Goal: Check status: Check status

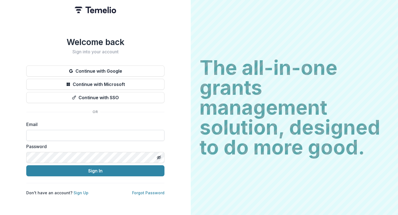
click at [73, 130] on input at bounding box center [95, 135] width 138 height 11
type input "**********"
click at [159, 155] on icon "Toggle password visibility" at bounding box center [159, 157] width 4 height 4
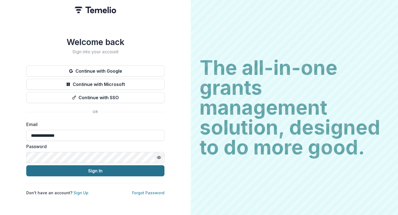
click at [75, 173] on button "Sign In" at bounding box center [95, 170] width 138 height 11
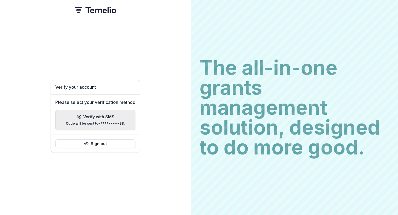
click at [115, 116] on div "Verify with SMS Code will be sent to +*********38 ." at bounding box center [95, 120] width 59 height 11
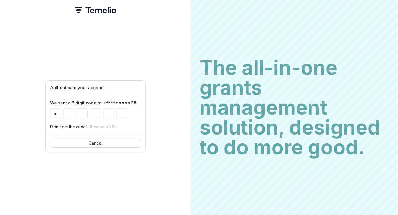
type input "*"
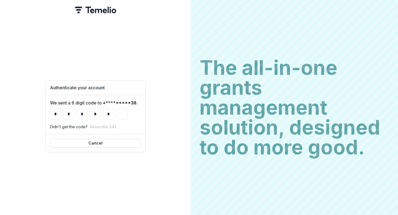
type input "*"
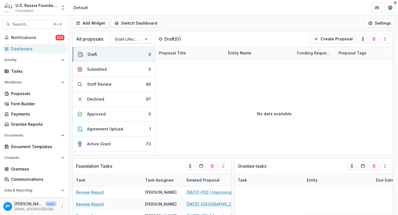
select select "**********"
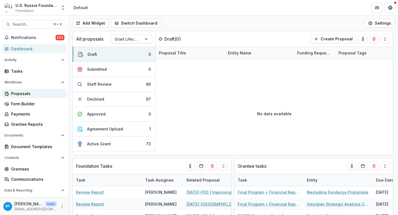
click at [27, 94] on div "Proposals" at bounding box center [36, 94] width 51 height 6
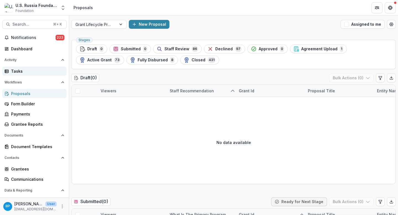
click at [25, 70] on div "Tasks" at bounding box center [36, 71] width 51 height 6
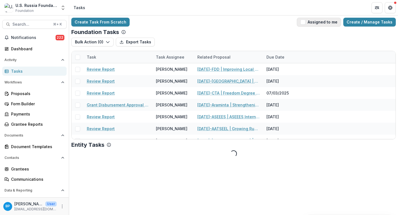
click at [305, 23] on span "button" at bounding box center [302, 22] width 5 height 5
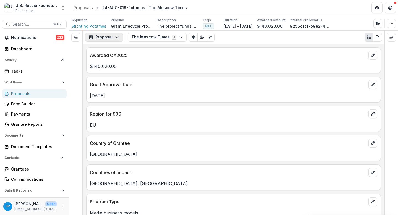
scroll to position [57, 0]
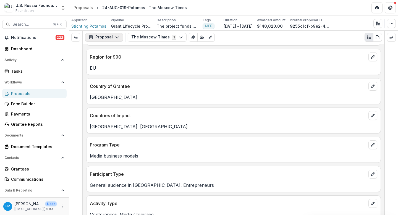
click at [115, 38] on icon "button" at bounding box center [117, 37] width 4 height 4
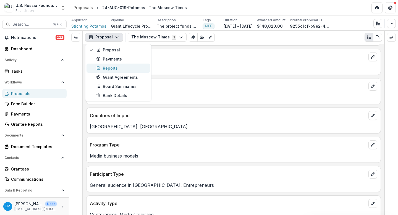
click at [116, 69] on div "Reports" at bounding box center [121, 68] width 51 height 6
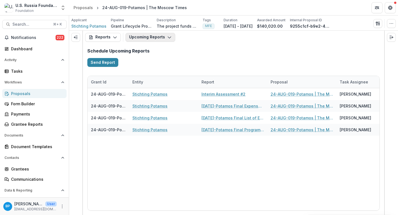
click at [149, 39] on button "Upcoming Reports" at bounding box center [150, 37] width 50 height 9
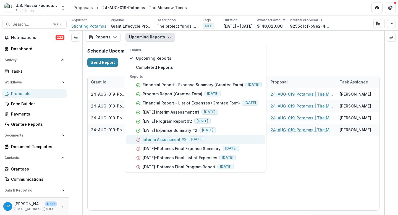
click at [169, 140] on p "Interim Assessment #2" at bounding box center [165, 139] width 44 height 6
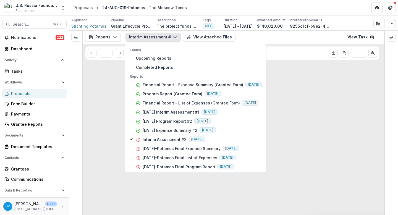
click at [392, 130] on div at bounding box center [391, 123] width 14 height 184
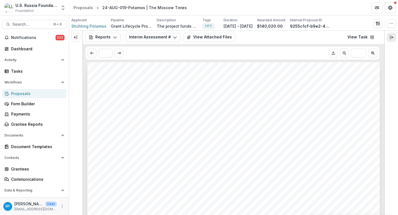
click at [391, 36] on icon "Expand right" at bounding box center [391, 37] width 4 height 4
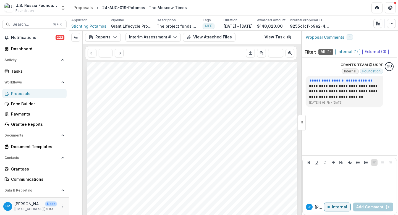
click at [347, 52] on span "Internal ( 1 )" at bounding box center [347, 52] width 25 height 7
click at [325, 50] on span "All ( 1 )" at bounding box center [325, 52] width 15 height 7
click at [172, 40] on button "Interim Assessment #2" at bounding box center [152, 37] width 55 height 9
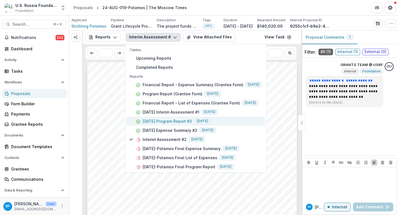
click at [192, 120] on p "January 1, 2025 Program Report #2" at bounding box center [167, 121] width 49 height 6
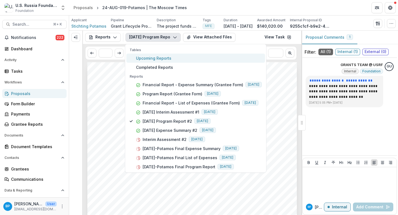
click at [177, 59] on span "Upcoming Reports" at bounding box center [199, 58] width 126 height 6
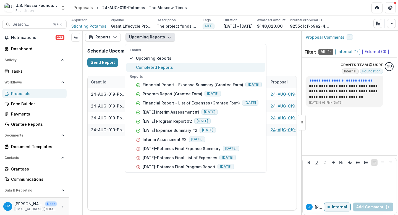
click at [178, 69] on span "Completed Reports" at bounding box center [199, 67] width 126 height 6
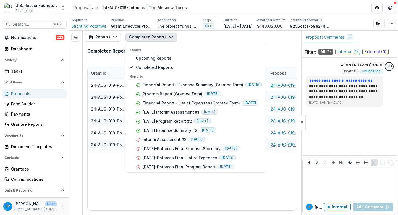
click at [279, 61] on div "Completed Reports" at bounding box center [192, 53] width 218 height 19
